Goal: Task Accomplishment & Management: Manage account settings

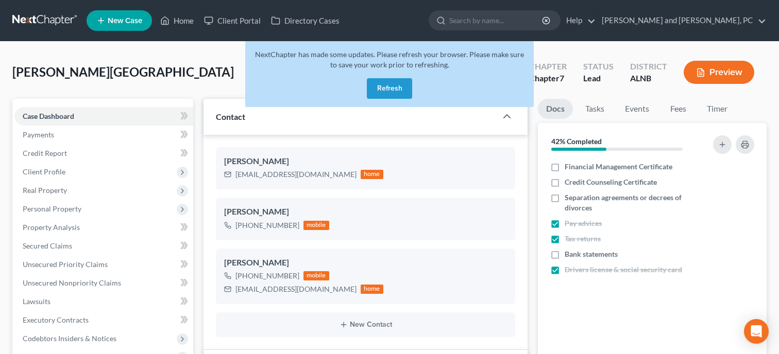
select select "10"
select select "6"
select select "0"
click at [384, 88] on button "Refresh" at bounding box center [389, 88] width 45 height 21
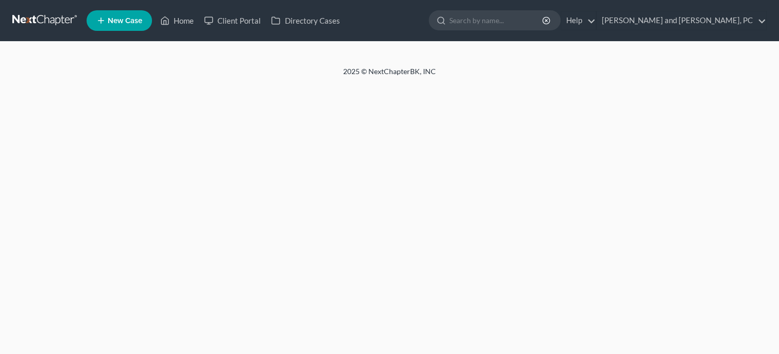
select select "6"
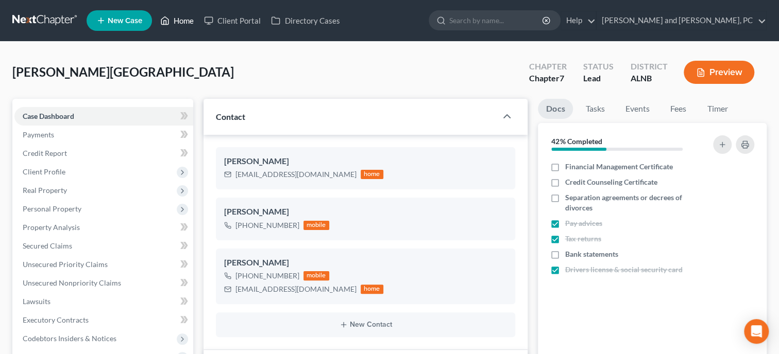
click at [194, 22] on link "Home" at bounding box center [177, 20] width 44 height 19
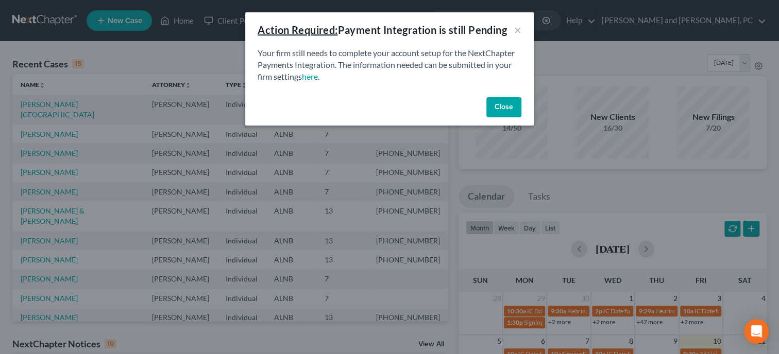
click at [501, 103] on button "Close" at bounding box center [503, 107] width 35 height 21
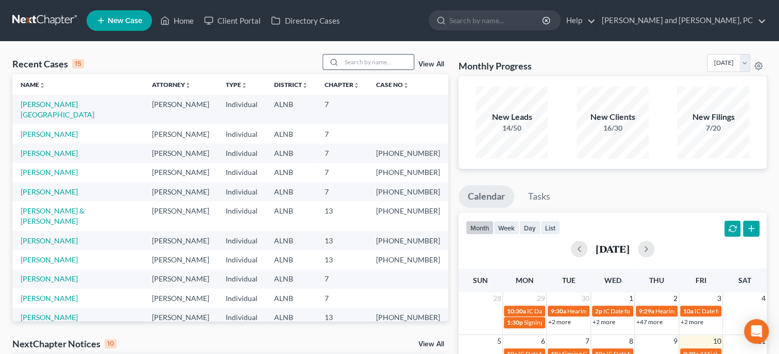
click at [353, 59] on input "search" at bounding box center [377, 62] width 72 height 15
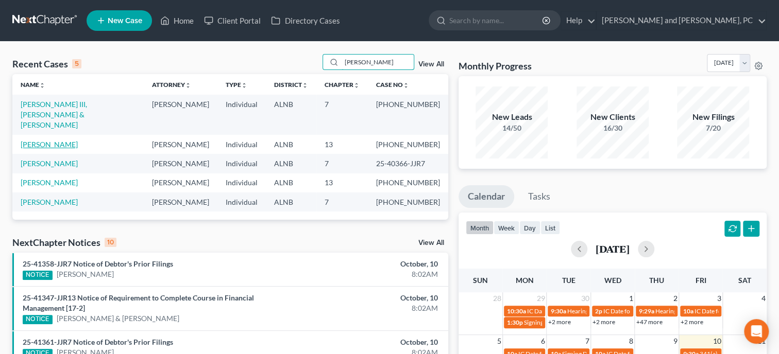
type input "bishop"
click at [42, 140] on link "Bishop, Tracy" at bounding box center [49, 144] width 57 height 9
select select "6"
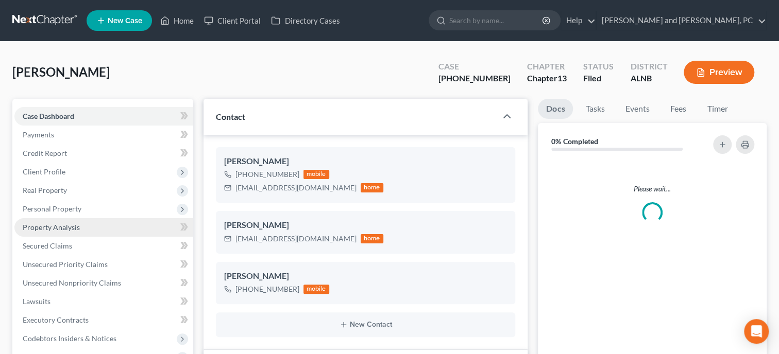
select select "0"
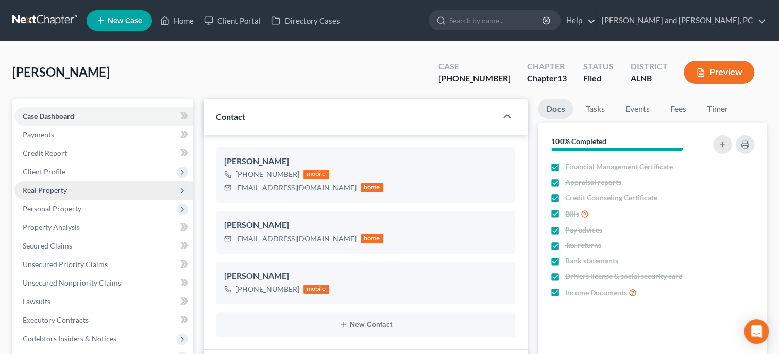
scroll to position [7186, 0]
click at [72, 193] on span "Real Property" at bounding box center [103, 190] width 179 height 19
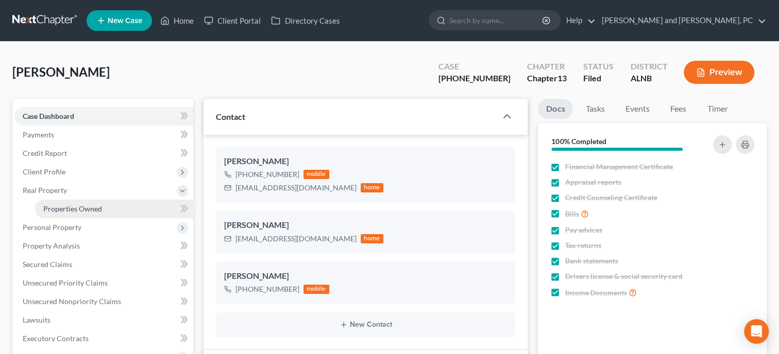
click at [79, 212] on span "Properties Owned" at bounding box center [72, 208] width 59 height 9
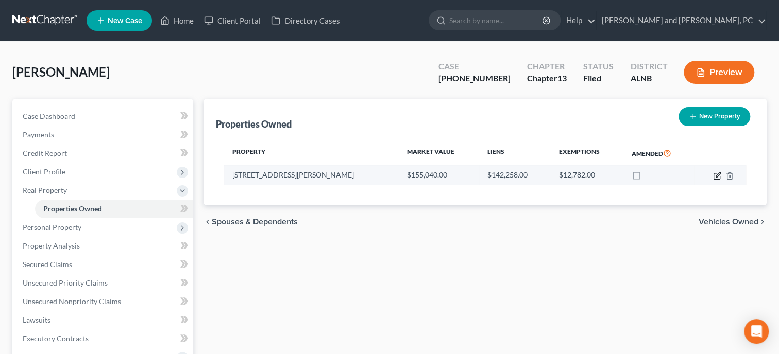
click at [717, 177] on icon "button" at bounding box center [717, 176] width 8 height 8
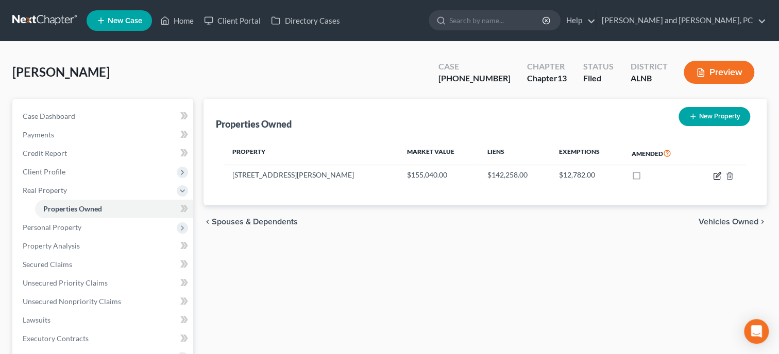
select select "0"
select select "3"
select select "0"
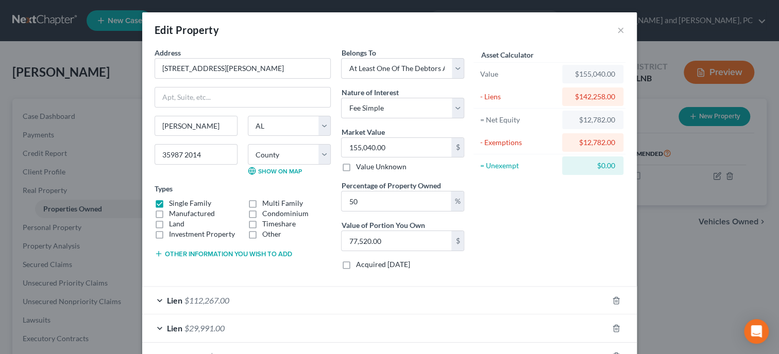
scroll to position [53, 0]
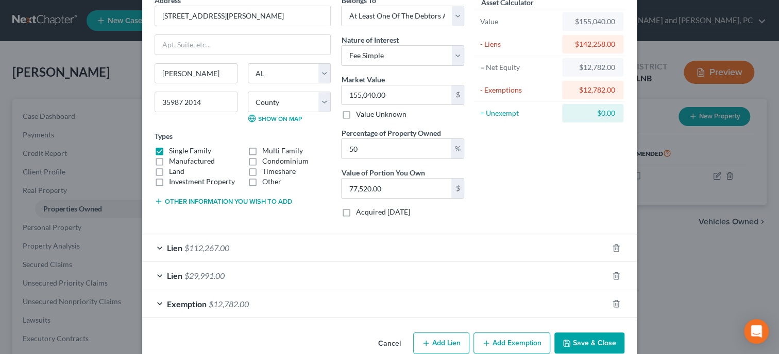
click at [198, 269] on div "Lien $29,991.00" at bounding box center [375, 275] width 466 height 27
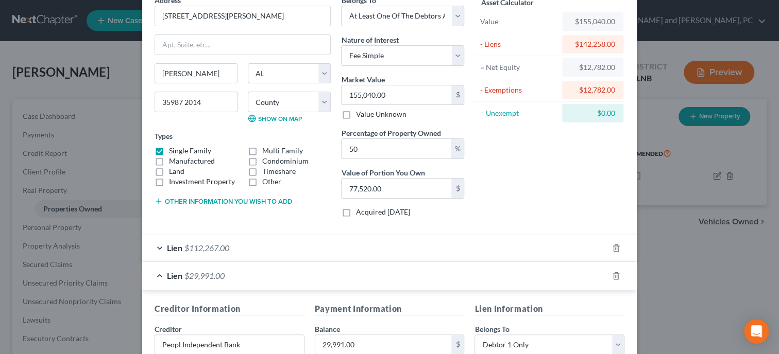
scroll to position [106, 0]
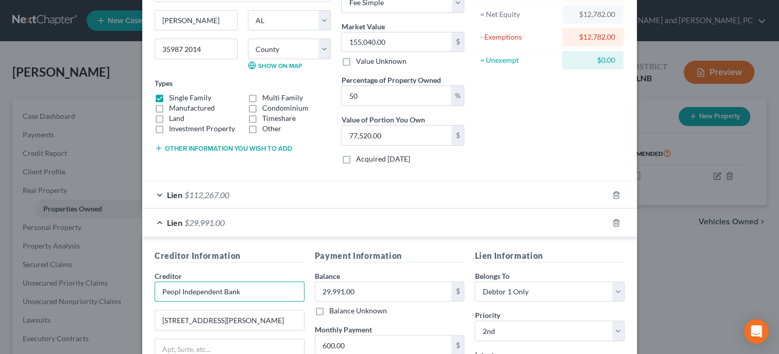
click at [179, 293] on input "Peopl Independent Bank" at bounding box center [230, 292] width 150 height 21
click at [280, 294] on input "Peoples Independent Bank" at bounding box center [230, 292] width 150 height 21
type input "Peoples Independent Bank***"
click at [357, 293] on input "29,991.00" at bounding box center [383, 292] width 136 height 20
type input "29,663.18"
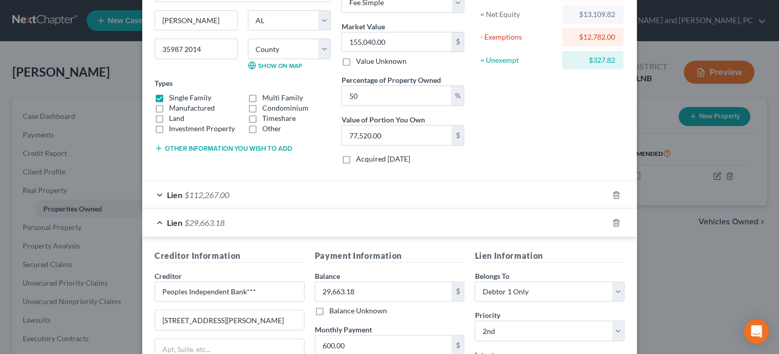
click at [436, 260] on h5 "Payment Information" at bounding box center [390, 256] width 150 height 13
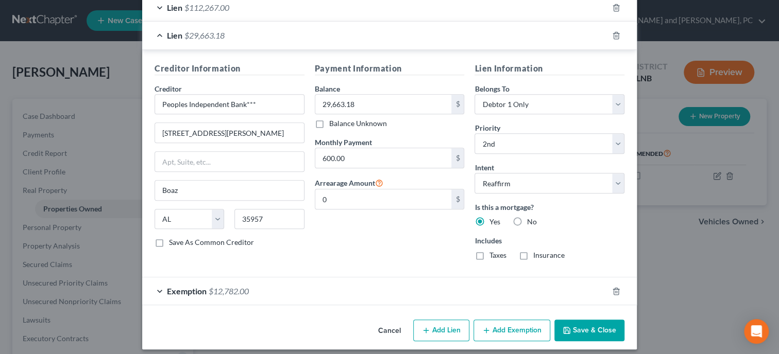
scroll to position [299, 0]
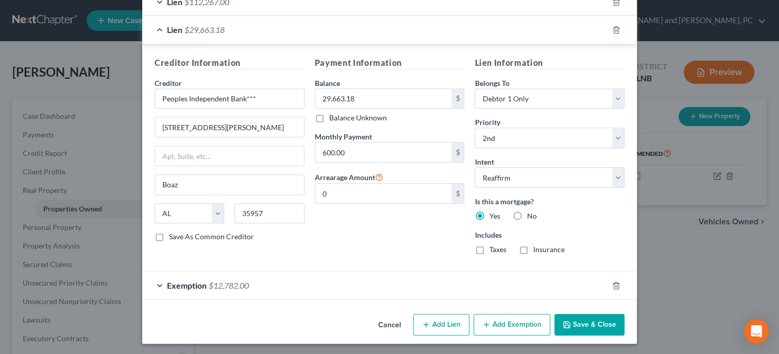
click at [576, 321] on button "Save & Close" at bounding box center [589, 325] width 70 height 22
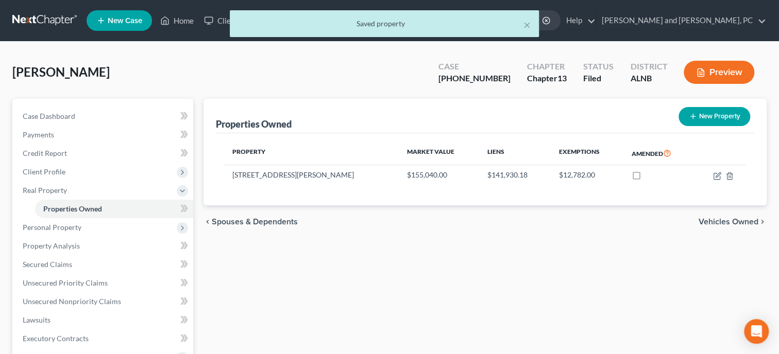
click at [576, 321] on div "Properties Owned New Property Property Market Value Liens Exemptions Amended 13…" at bounding box center [484, 331] width 573 height 465
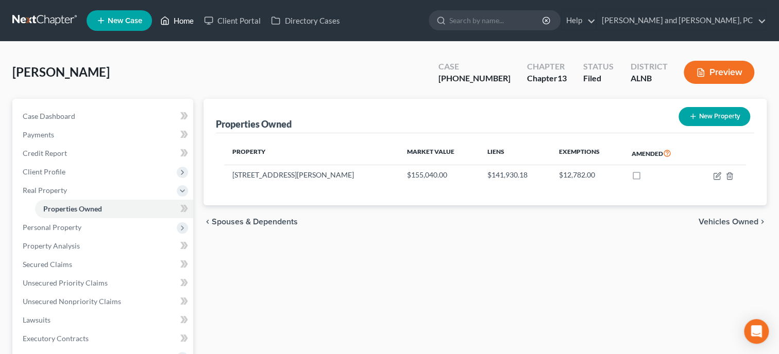
click at [187, 25] on link "Home" at bounding box center [177, 20] width 44 height 19
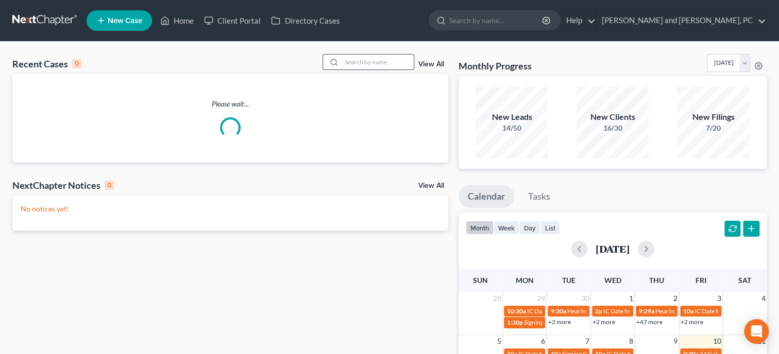
click at [391, 64] on input "search" at bounding box center [377, 62] width 72 height 15
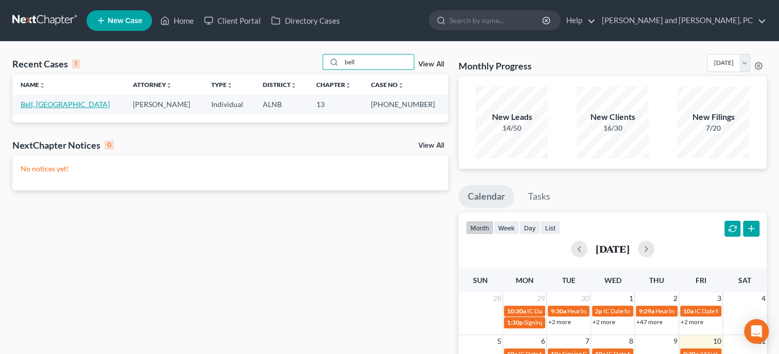
type input "bell"
click at [36, 105] on link "Bell, Sedekia" at bounding box center [65, 104] width 89 height 9
select select "4"
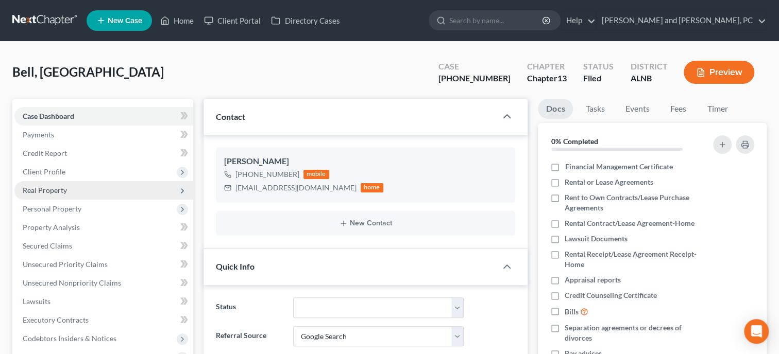
scroll to position [352, 0]
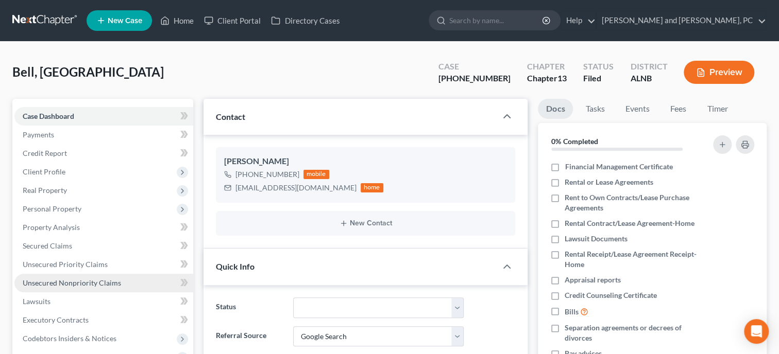
click at [73, 282] on span "Unsecured Nonpriority Claims" at bounding box center [72, 283] width 98 height 9
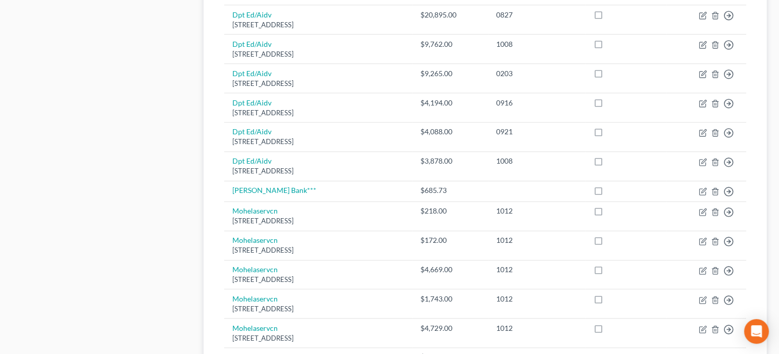
scroll to position [742, 0]
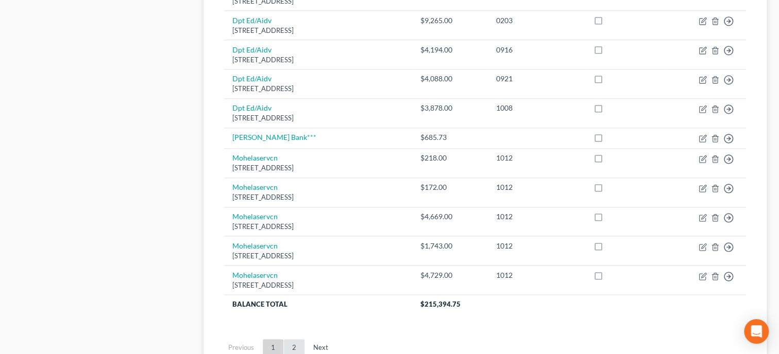
click at [295, 345] on link "2" at bounding box center [294, 347] width 21 height 16
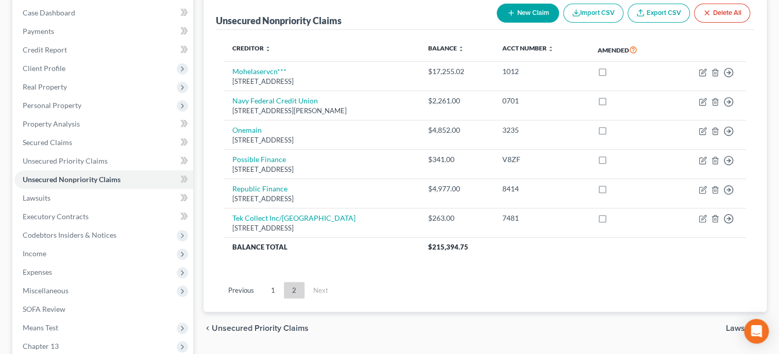
scroll to position [70, 0]
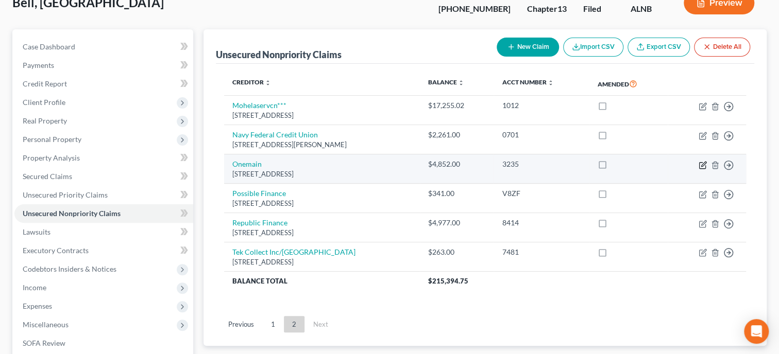
click at [701, 164] on icon "button" at bounding box center [703, 164] width 5 height 5
select select "15"
select select "10"
select select "0"
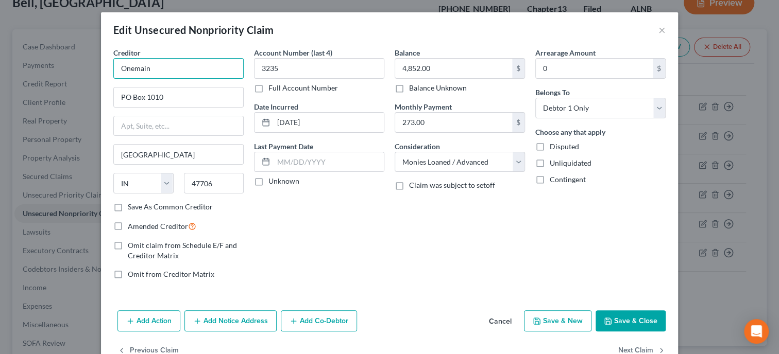
click at [212, 70] on input "Onemain" at bounding box center [178, 68] width 130 height 21
type input "Onemain***"
click at [440, 68] on input "4,852.00" at bounding box center [453, 69] width 117 height 20
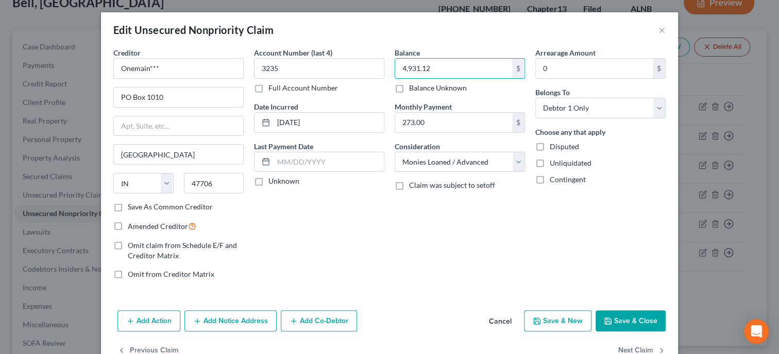
type input "4,931.12"
click at [625, 316] on button "Save & Close" at bounding box center [630, 322] width 70 height 22
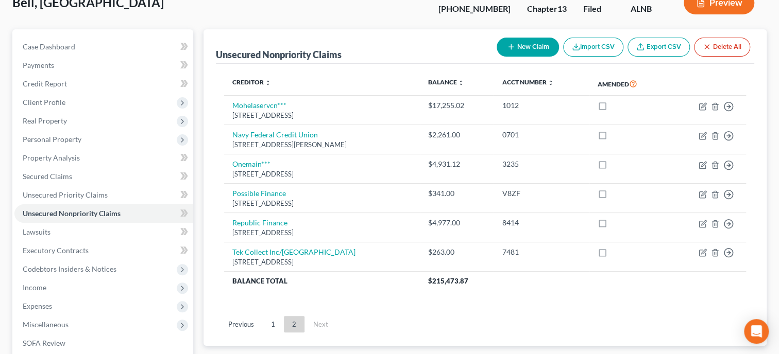
scroll to position [0, 0]
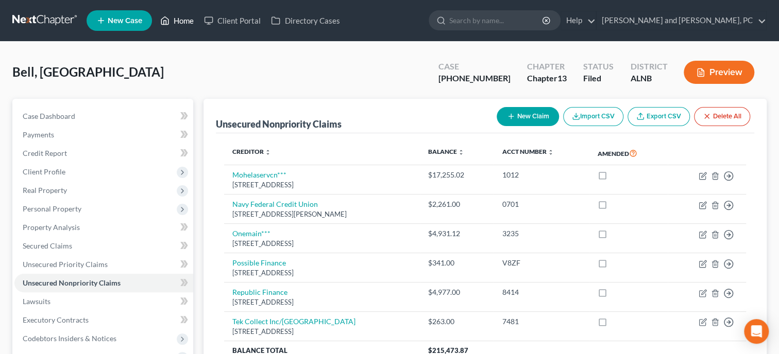
click at [192, 23] on link "Home" at bounding box center [177, 20] width 44 height 19
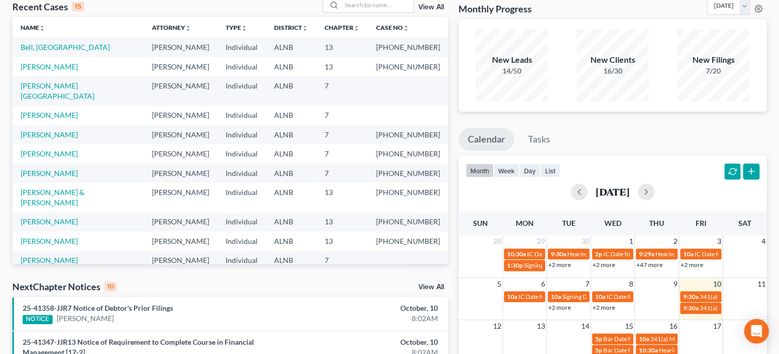
scroll to position [212, 0]
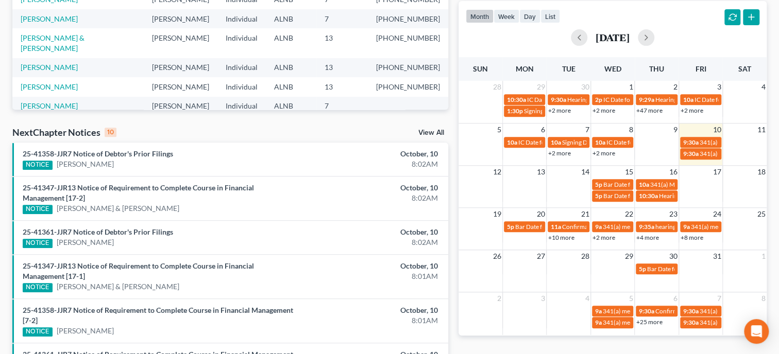
click at [428, 134] on link "View All" at bounding box center [431, 132] width 26 height 7
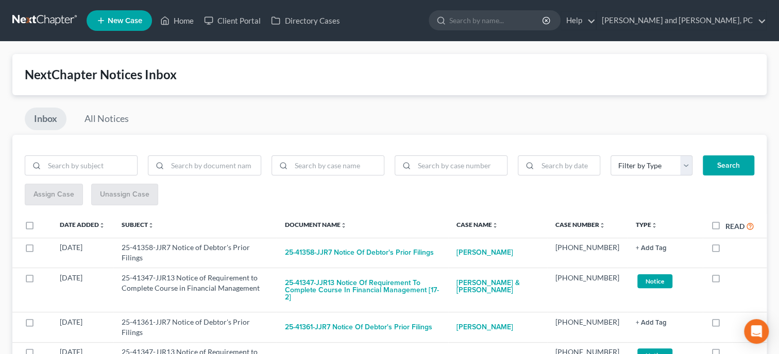
click at [725, 225] on label "Read" at bounding box center [739, 226] width 29 height 12
click at [729, 225] on input "Read" at bounding box center [732, 223] width 7 height 7
checkbox input "true"
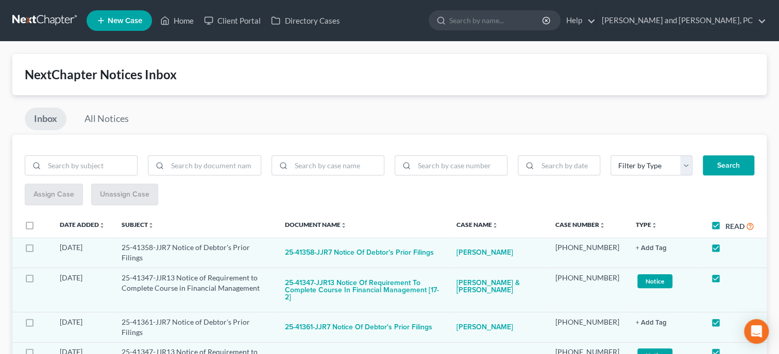
checkbox input "true"
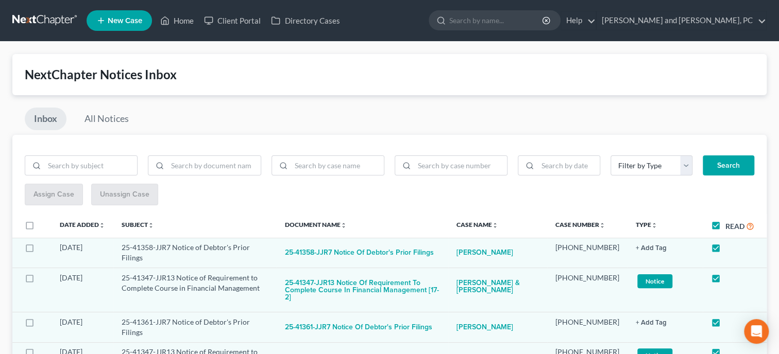
checkbox input "true"
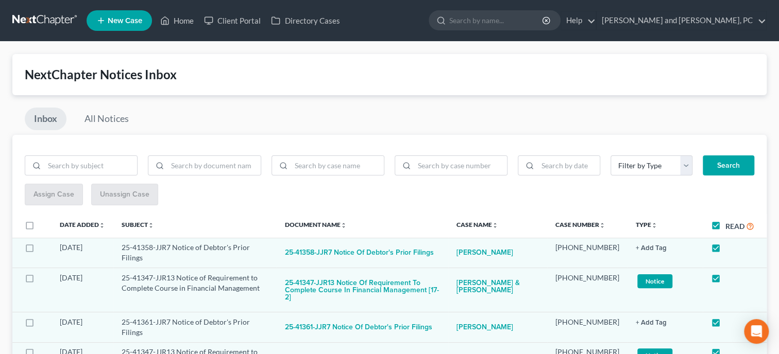
checkbox input "true"
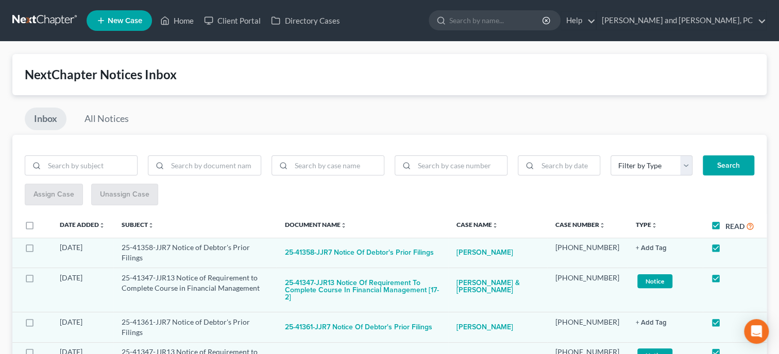
checkbox input "true"
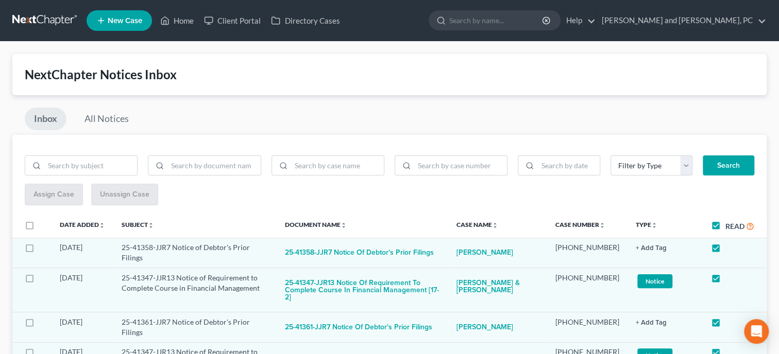
checkbox input "true"
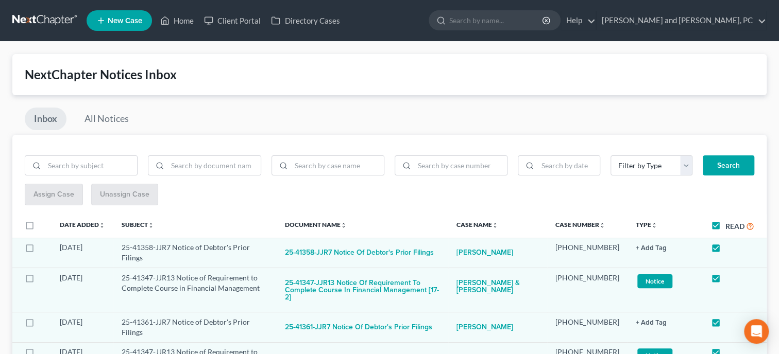
checkbox input "true"
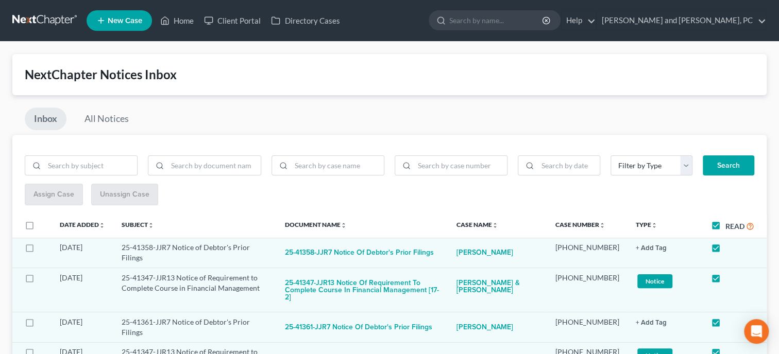
checkbox input "true"
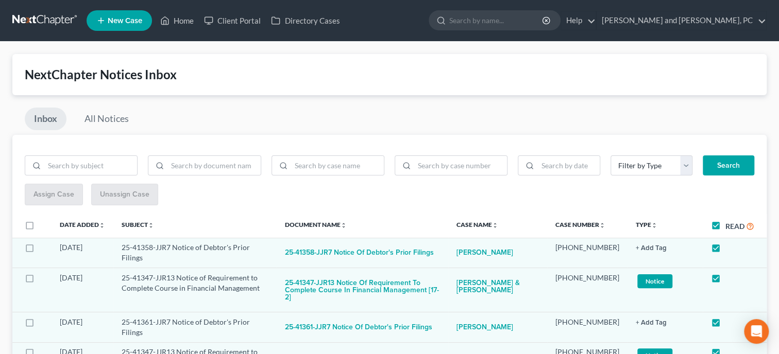
checkbox input "true"
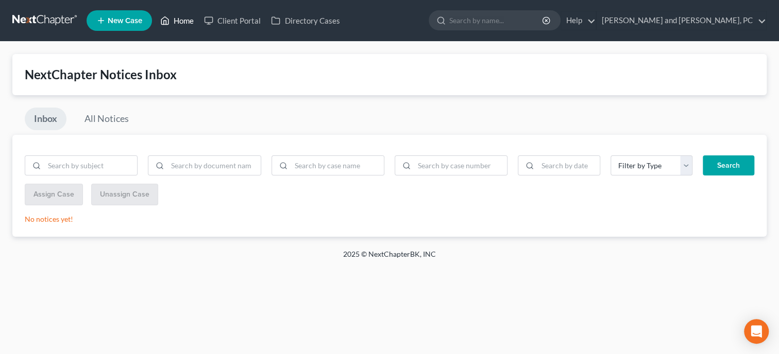
click at [189, 22] on link "Home" at bounding box center [177, 20] width 44 height 19
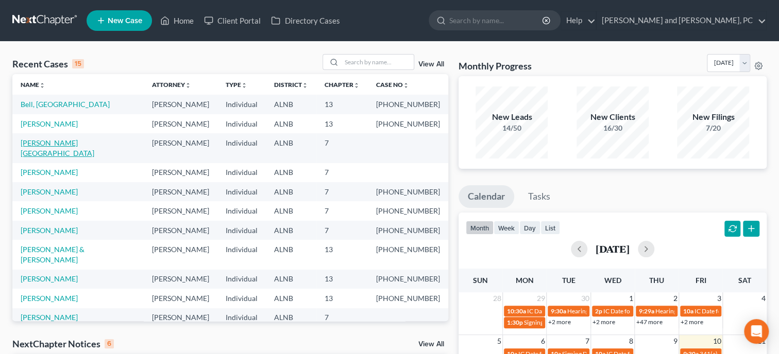
click at [49, 142] on link "[PERSON_NAME][GEOGRAPHIC_DATA]" at bounding box center [58, 148] width 74 height 19
select select "6"
select select "0"
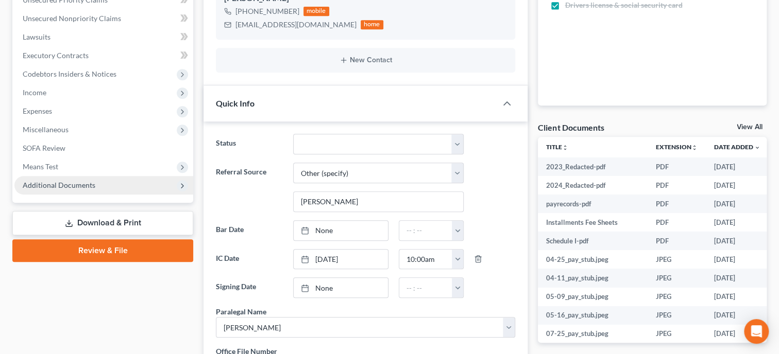
scroll to position [1828, 0]
click at [60, 185] on span "Additional Documents" at bounding box center [59, 185] width 73 height 9
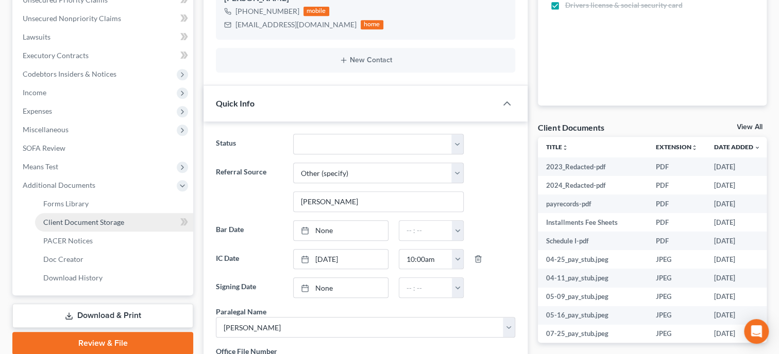
click at [70, 226] on span "Client Document Storage" at bounding box center [83, 222] width 81 height 9
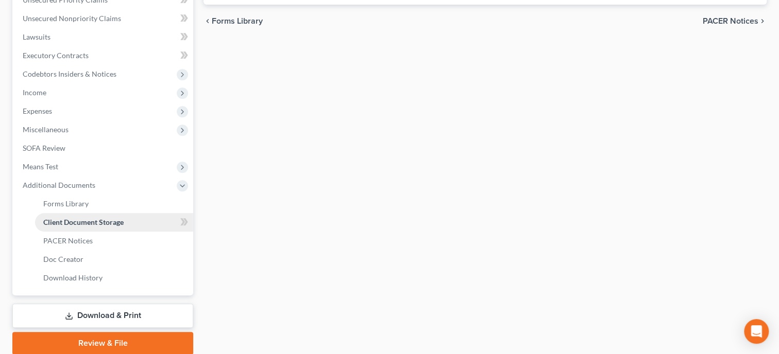
scroll to position [214, 0]
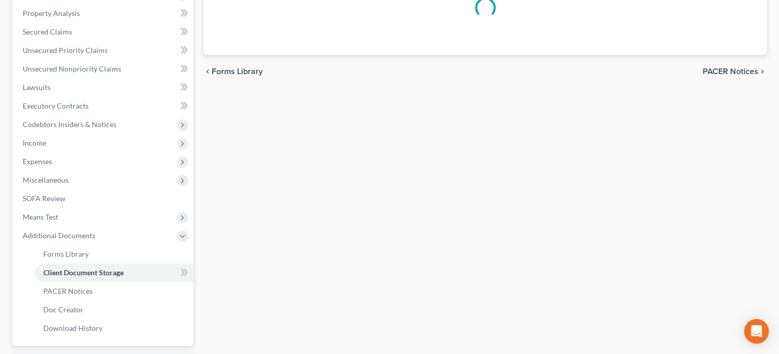
select select "30"
select select "23"
select select "19"
select select "40"
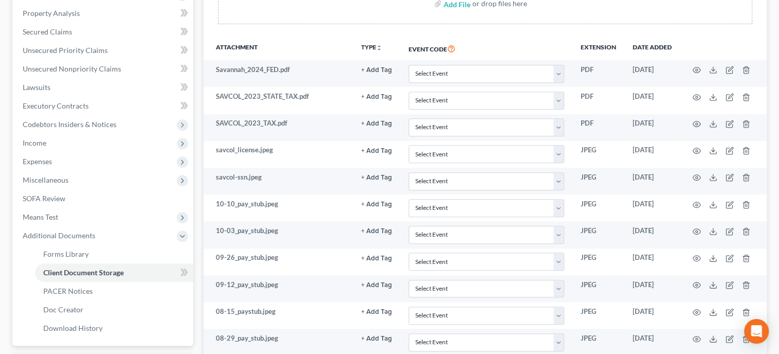
scroll to position [0, 0]
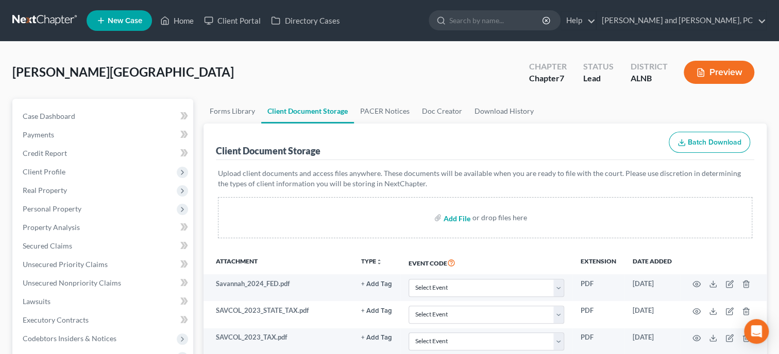
click at [461, 219] on input "file" at bounding box center [455, 218] width 25 height 19
type input "C:\fakepath\ccc.pdf"
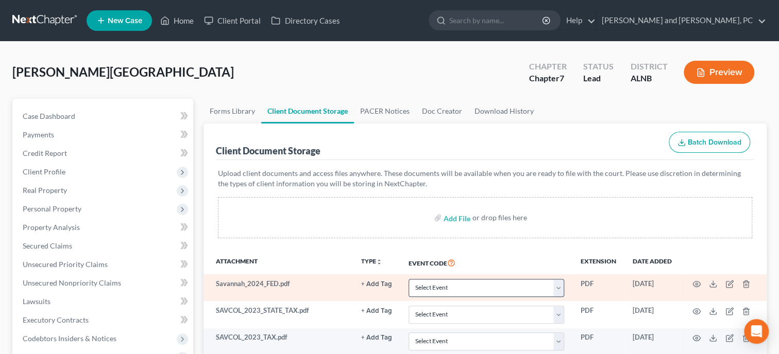
select select "30"
select select "23"
select select "19"
select select "40"
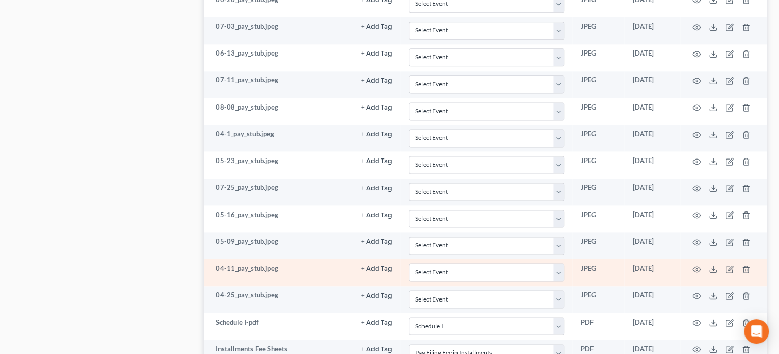
scroll to position [936, 0]
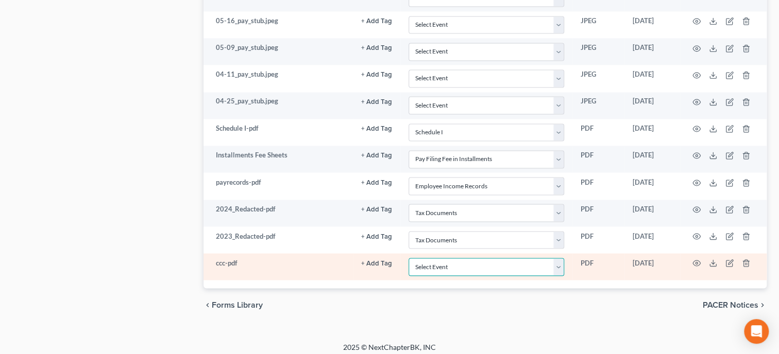
select select "5"
click option "Certificate of Credit Counseling" at bounding box center [0, 0] width 0 height 0
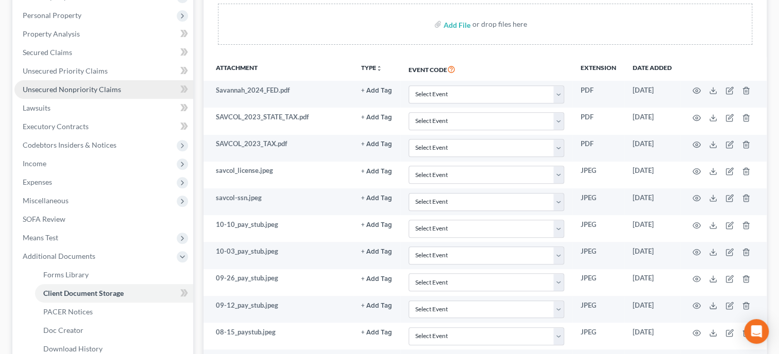
scroll to position [0, 0]
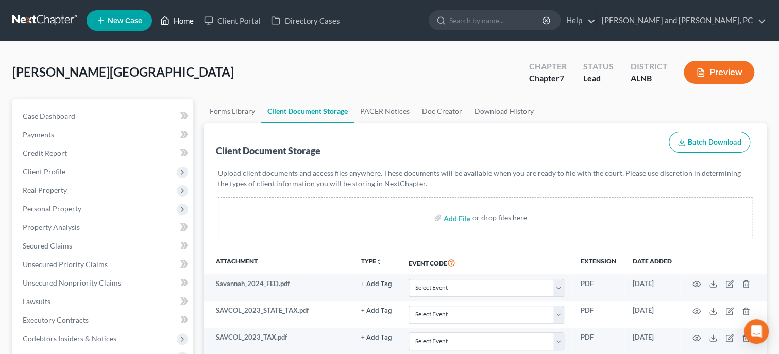
click at [173, 20] on link "Home" at bounding box center [177, 20] width 44 height 19
